Goal: Task Accomplishment & Management: Use online tool/utility

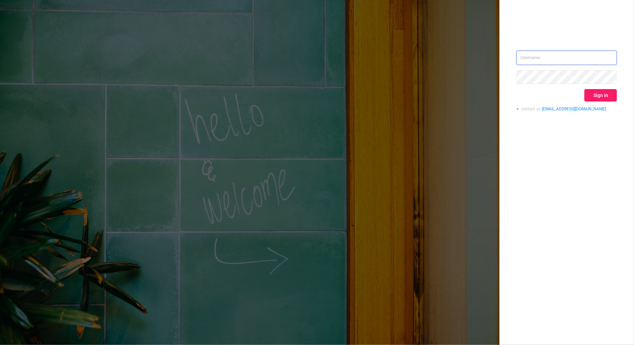
type input "[PERSON_NAME][EMAIL_ADDRESS][DOMAIN_NAME]"
click at [599, 95] on button "Sign in" at bounding box center [601, 95] width 32 height 12
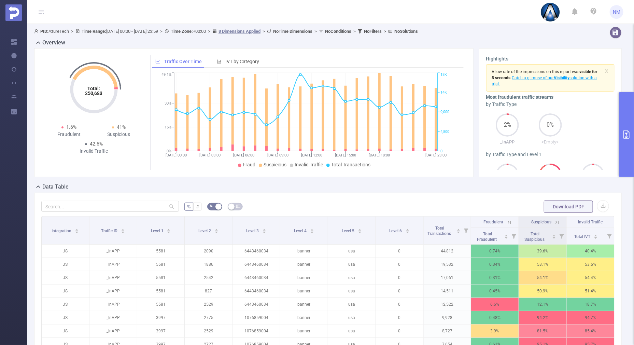
click at [630, 156] on button "primary" at bounding box center [626, 134] width 15 height 85
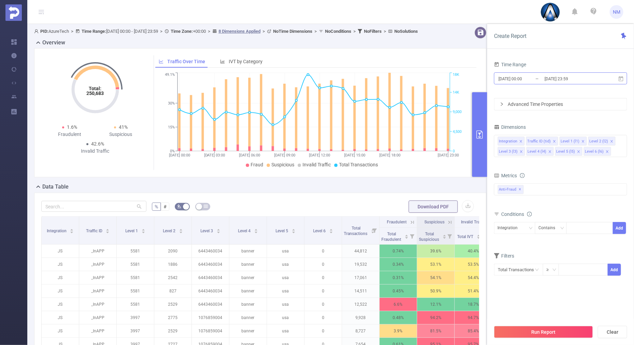
click at [565, 80] on input "[DATE] 23:59" at bounding box center [571, 78] width 55 height 9
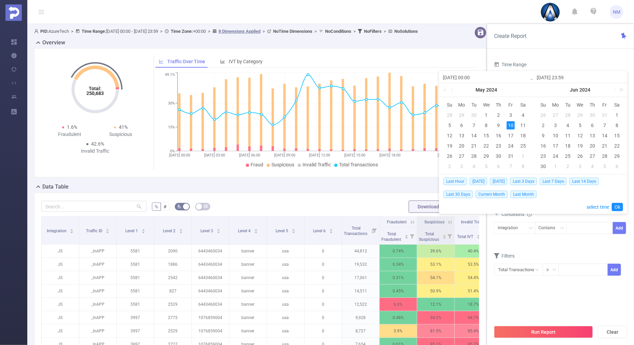
click at [624, 90] on link at bounding box center [620, 90] width 9 height 14
click at [617, 90] on link at bounding box center [620, 90] width 9 height 14
click at [542, 92] on link at bounding box center [540, 90] width 9 height 14
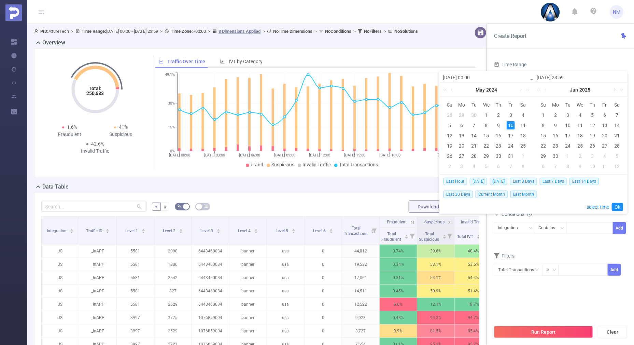
click at [613, 89] on link at bounding box center [615, 90] width 6 height 14
click at [547, 146] on div "21" at bounding box center [544, 146] width 8 height 8
click at [554, 149] on div "22" at bounding box center [556, 146] width 8 height 8
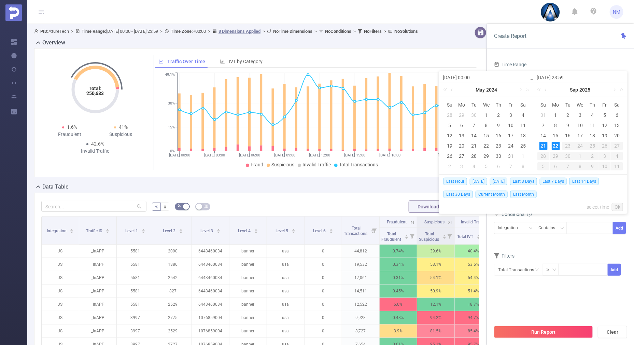
type input "[DATE] 00:00"
type input "[DATE] 23:59"
type input "[DATE] 00:00"
type input "[DATE] 23:59"
click at [617, 203] on link "Ok" at bounding box center [617, 207] width 11 height 8
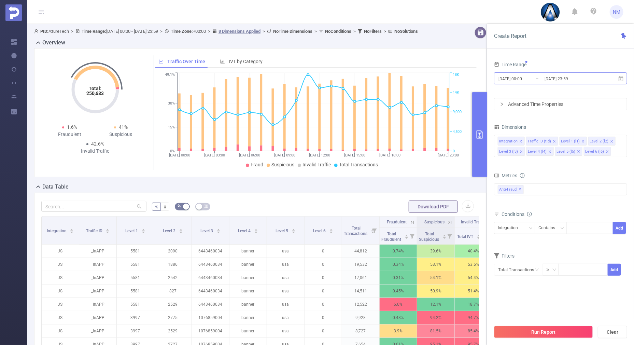
click at [572, 82] on input "[DATE] 23:59" at bounding box center [571, 78] width 55 height 9
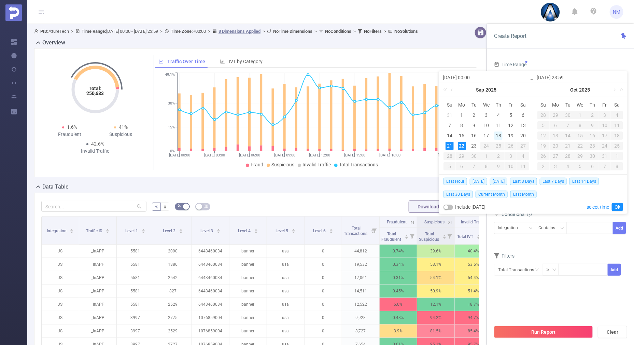
click at [501, 135] on div "18" at bounding box center [499, 136] width 8 height 8
click at [474, 145] on div "23" at bounding box center [474, 146] width 8 height 8
type input "[DATE] 00:00"
type input "[DATE] 06:00"
type input "[DATE] 00:00"
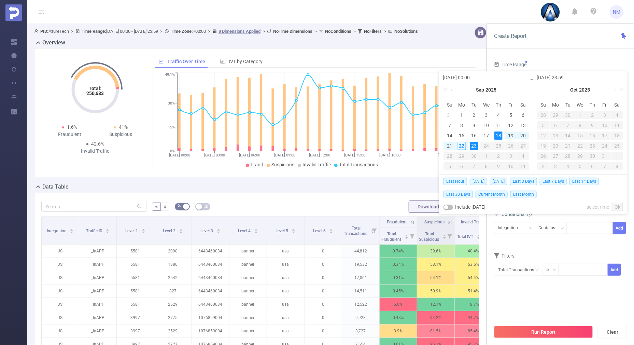
type input "[DATE] 06:00"
click at [619, 205] on link "Ok" at bounding box center [617, 207] width 11 height 8
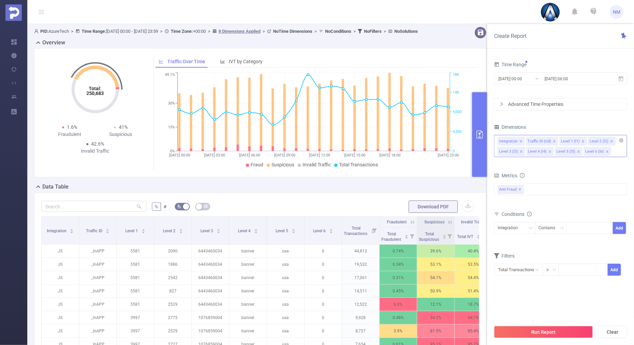
click at [624, 143] on div "Integration Traffic ID (tid) Level 1 (l1) Level 2 (l2) Level 3 (l3) Level 4 (l4…" at bounding box center [561, 140] width 126 height 11
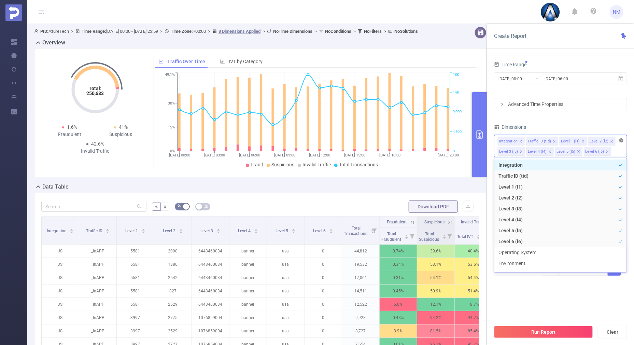
click at [623, 141] on icon "icon: close-circle" at bounding box center [622, 140] width 4 height 4
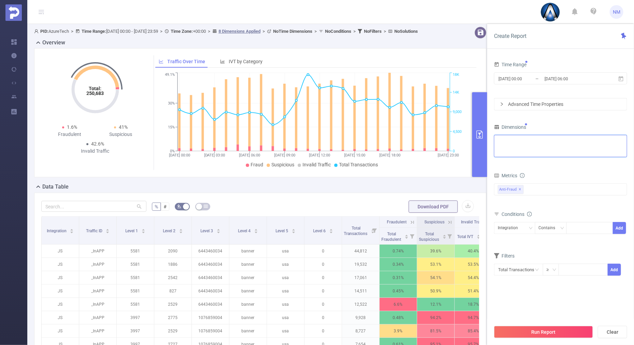
click at [576, 141] on div "Integration Traffic ID (tid) Level 1 (l1) Level 2 (l2) Level 3 (l3) Level 4 (l4…" at bounding box center [561, 140] width 126 height 11
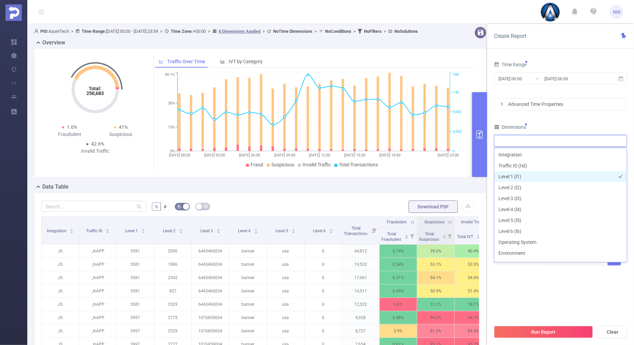
click at [508, 174] on li "Level 1 (l1)" at bounding box center [561, 176] width 133 height 11
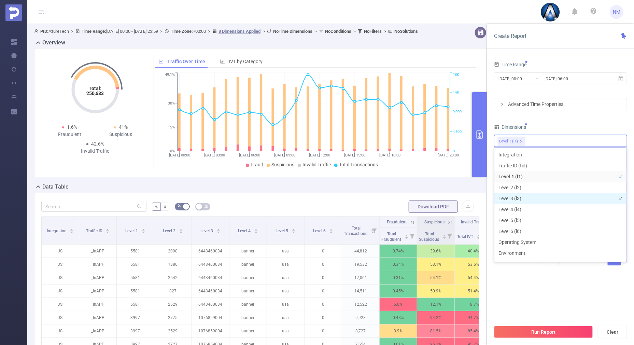
click at [509, 193] on li "Level 3 (l3)" at bounding box center [561, 198] width 133 height 11
click at [557, 125] on div "Dimensions" at bounding box center [560, 127] width 133 height 11
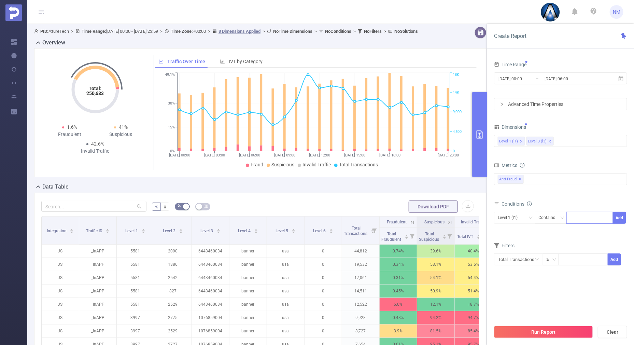
click at [581, 214] on div at bounding box center [590, 217] width 39 height 11
type input "22054"
click at [623, 216] on button "Add" at bounding box center [619, 218] width 13 height 12
click at [514, 217] on div "Double click to edit" at bounding box center [531, 220] width 40 height 11
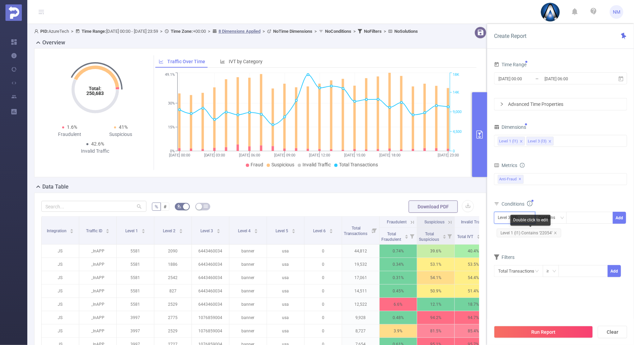
click at [501, 218] on div "Level 3 (l3)" at bounding box center [510, 217] width 25 height 11
click at [504, 235] on li "Level 1 (l1)" at bounding box center [514, 231] width 41 height 11
click at [540, 248] on form "Dimensions Level 1 (l1) Level 3 (l3) Metrics Total Fraudulent Bot/Virus Hostile…" at bounding box center [560, 204] width 133 height 164
click at [547, 329] on button "Run Report" at bounding box center [543, 332] width 99 height 12
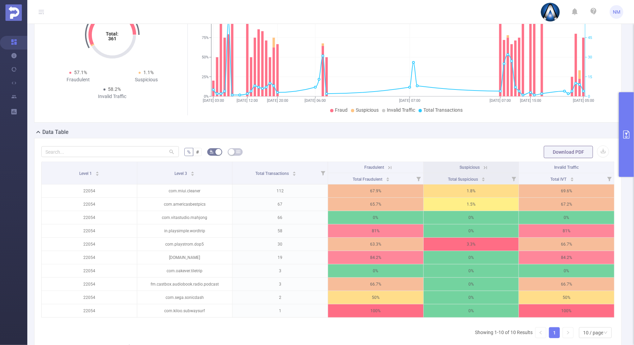
scroll to position [85, 0]
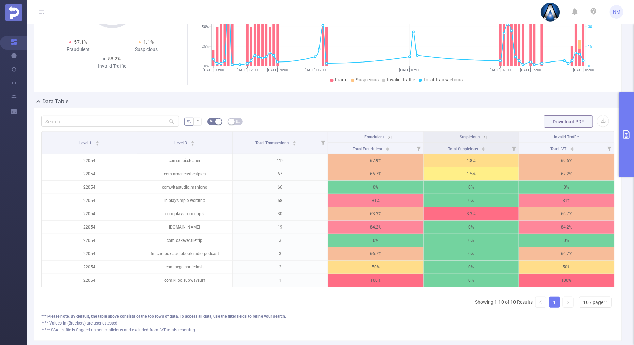
click at [483, 134] on icon at bounding box center [486, 137] width 6 height 6
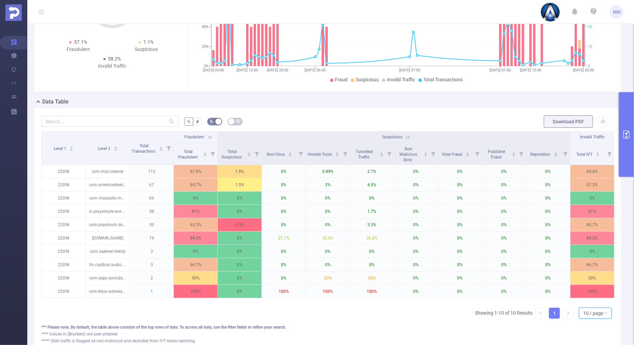
click at [594, 318] on div "10 / page" at bounding box center [594, 313] width 20 height 10
click at [582, 274] on li "20 / page" at bounding box center [589, 274] width 33 height 11
click at [407, 137] on icon at bounding box center [408, 137] width 3 height 3
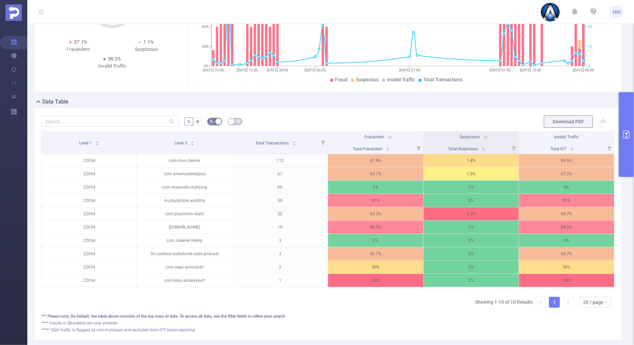
click at [634, 153] on html "NM Overview Help Center (New) Usage Notification Integrations Users Reports PID…" at bounding box center [317, 172] width 634 height 345
click at [634, 160] on button "primary" at bounding box center [626, 134] width 15 height 85
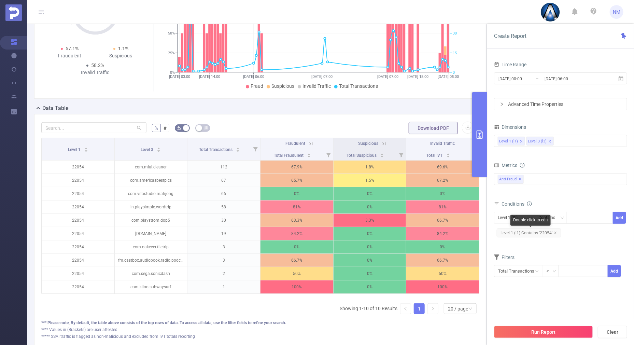
click at [557, 232] on span "Level 1 (l1) Contains '22054'" at bounding box center [529, 233] width 65 height 9
click at [556, 232] on icon "icon: close" at bounding box center [555, 232] width 3 height 3
click at [576, 212] on div at bounding box center [590, 217] width 39 height 11
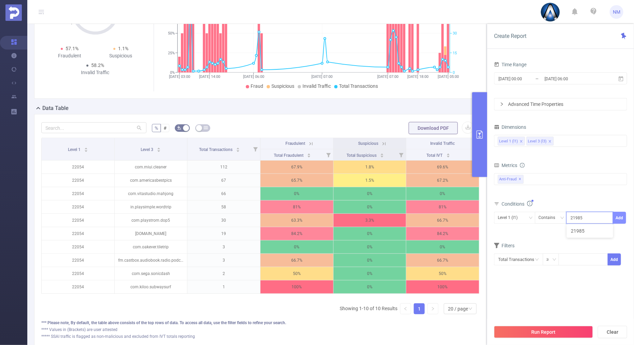
type input "21985"
click at [619, 217] on button "Add" at bounding box center [619, 218] width 13 height 12
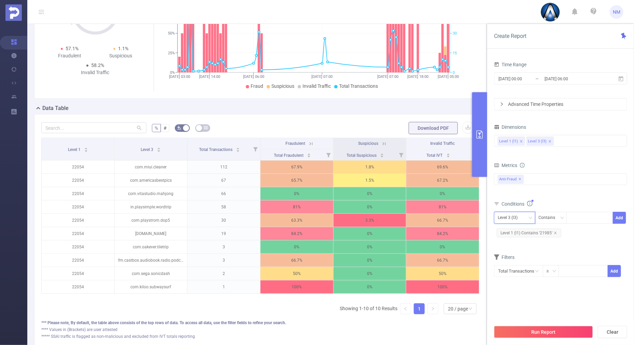
click at [521, 212] on div "Level 3 (l3)" at bounding box center [510, 217] width 25 height 11
click at [514, 228] on li "Level 1 (l1)" at bounding box center [514, 231] width 41 height 11
click at [509, 330] on button "Run Report" at bounding box center [543, 332] width 99 height 12
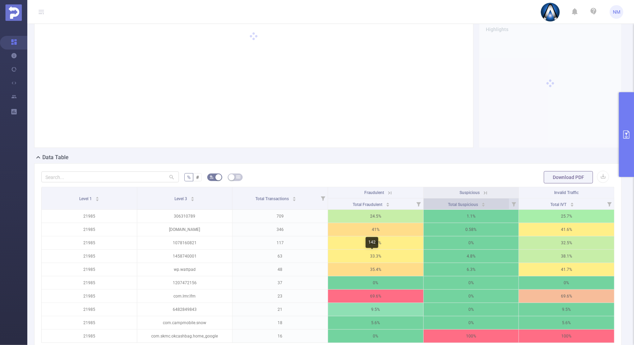
scroll to position [42, 0]
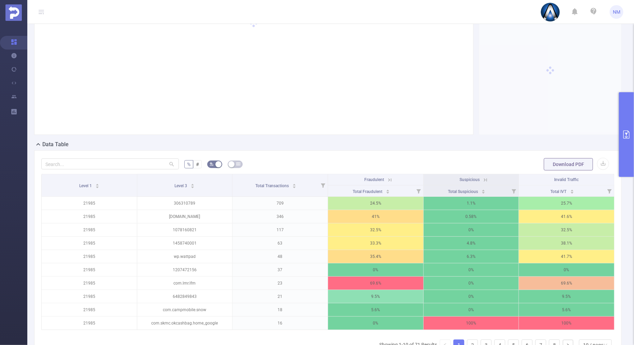
click at [483, 177] on icon at bounding box center [486, 180] width 6 height 6
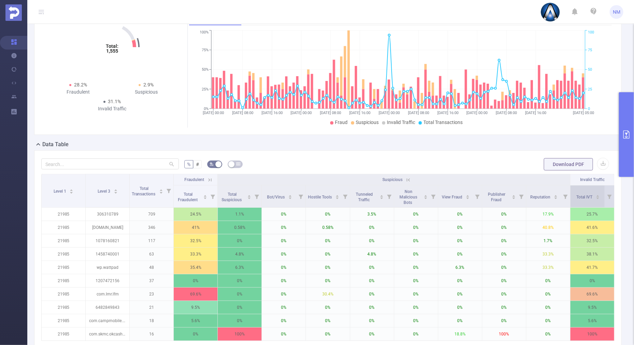
click at [592, 193] on div "Total IVT" at bounding box center [589, 196] width 24 height 7
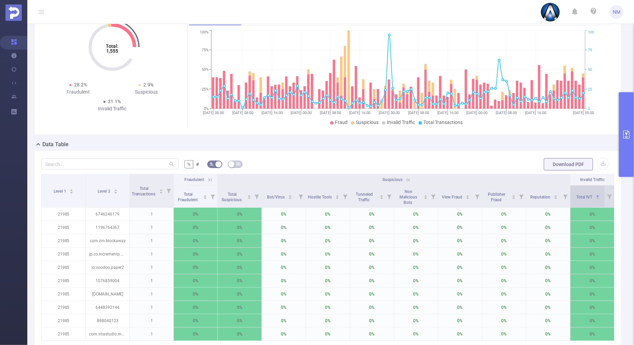
click at [597, 198] on icon "icon: caret-down" at bounding box center [598, 199] width 3 height 2
